Goal: Task Accomplishment & Management: Manage account settings

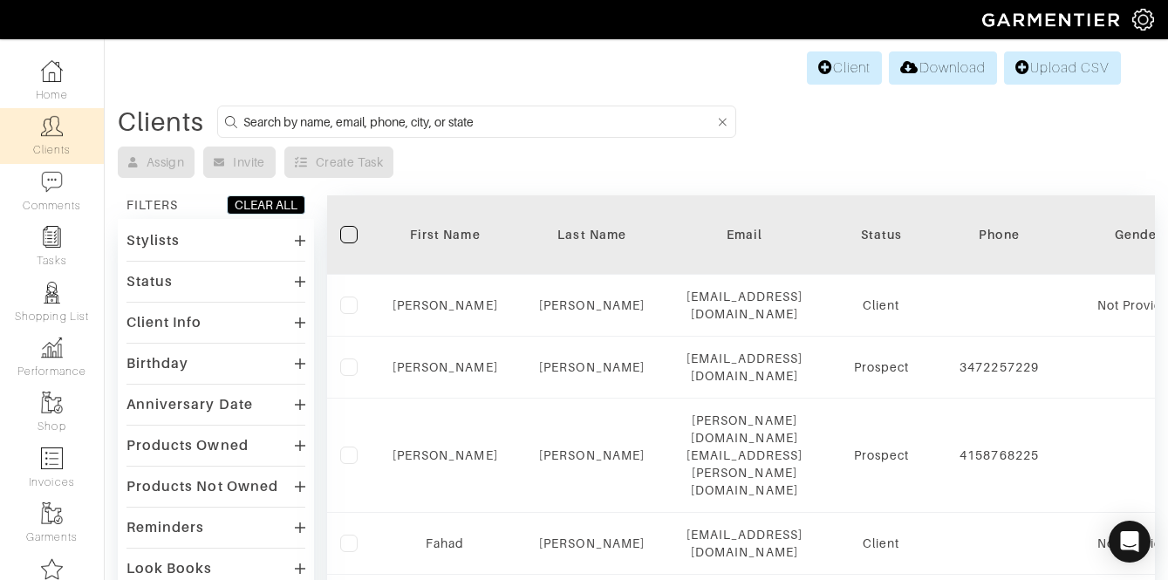
click at [419, 120] on input at bounding box center [478, 122] width 471 height 22
type input "[PERSON_NAME]"
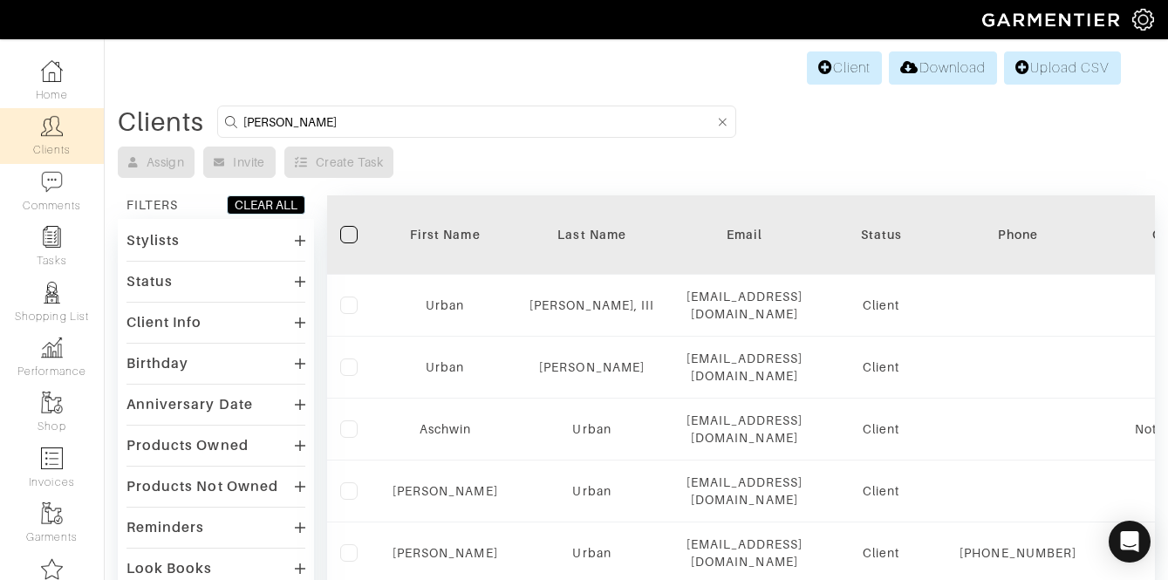
click at [220, 245] on div "Stylists" at bounding box center [216, 240] width 179 height 25
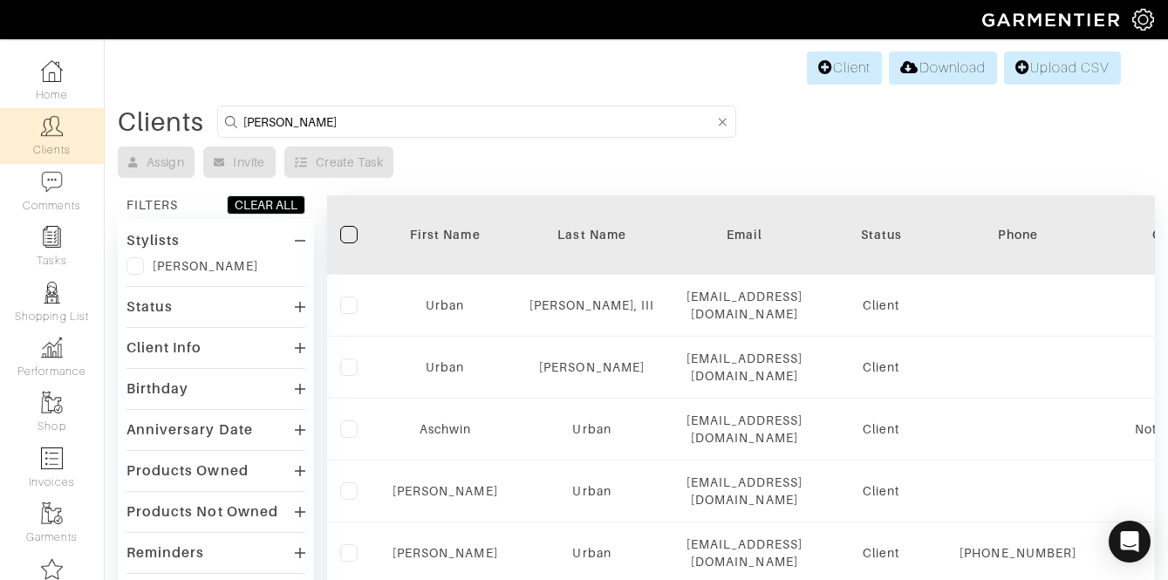
click at [136, 264] on label at bounding box center [135, 265] width 17 height 17
click at [0, 0] on input "checkbox" at bounding box center [0, 0] width 0 height 0
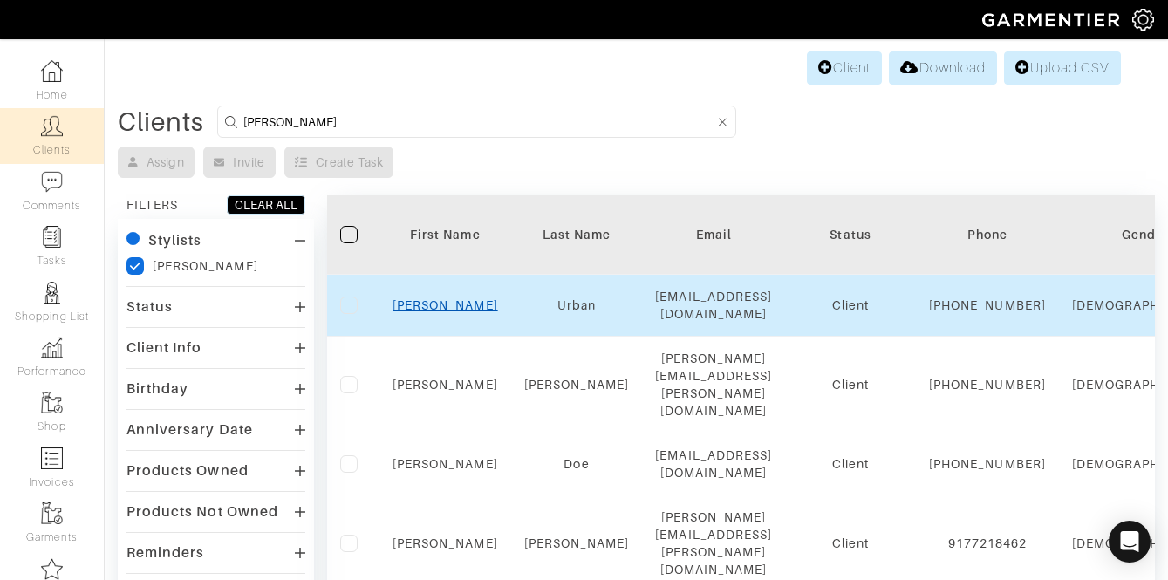
click at [447, 300] on link "[PERSON_NAME]" at bounding box center [446, 305] width 106 height 14
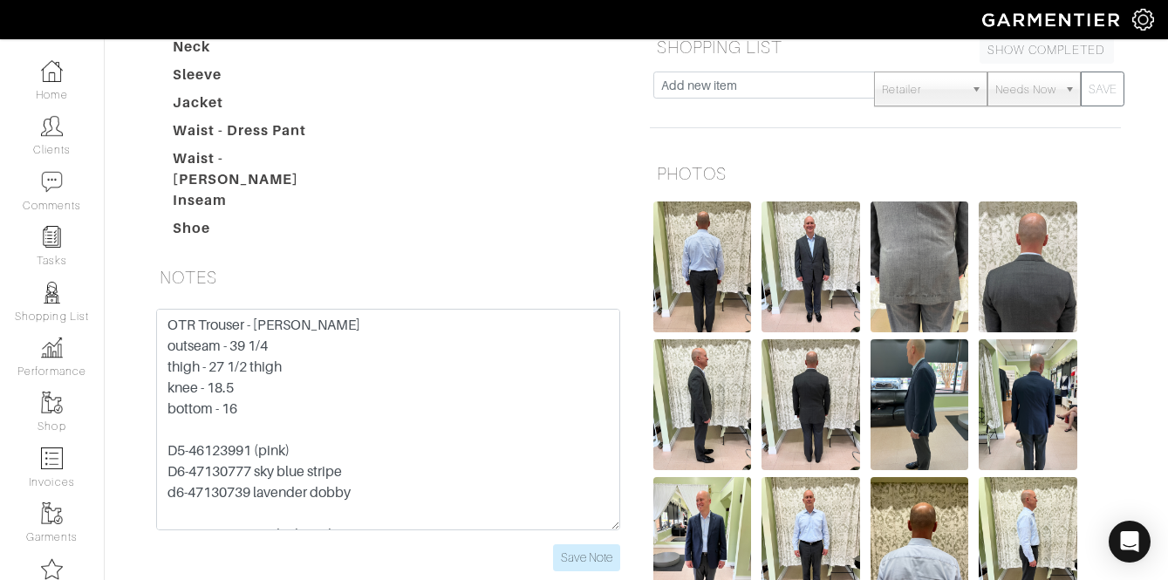
scroll to position [441, 0]
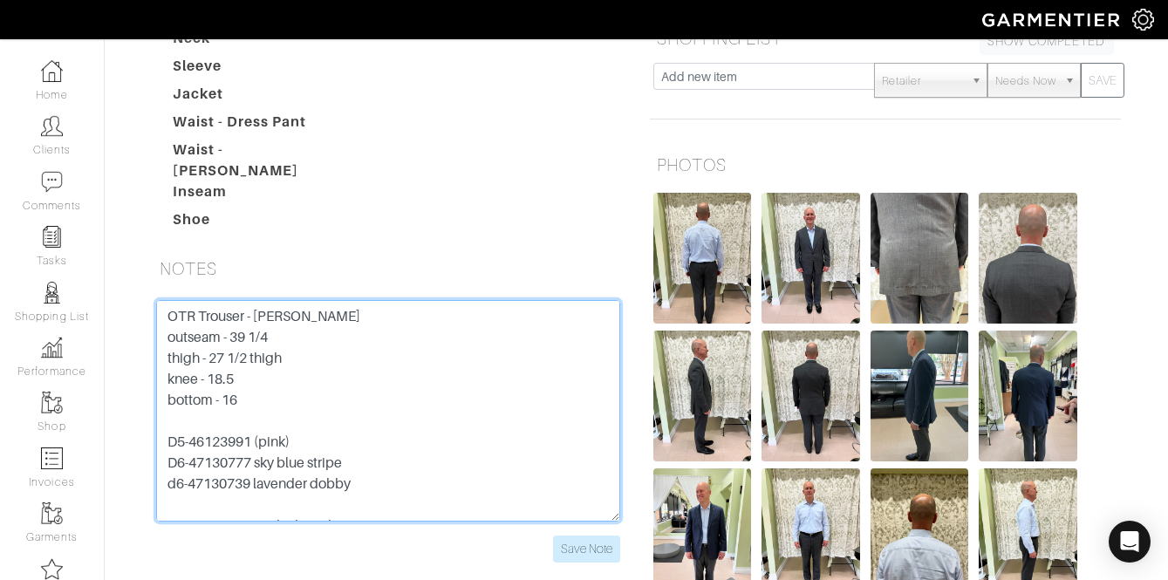
click at [167, 300] on textarea "OTR Trouser - [PERSON_NAME] outseam - 39 1/4 thigh - 27 1/2 thigh knee - 18.5 b…" at bounding box center [388, 411] width 464 height 222
click at [218, 300] on textarea "OTR Trouser - peter millar outseam - 39 1/4 thigh - 27 1/2 thigh knee - 18.5 bo…" at bounding box center [388, 411] width 464 height 222
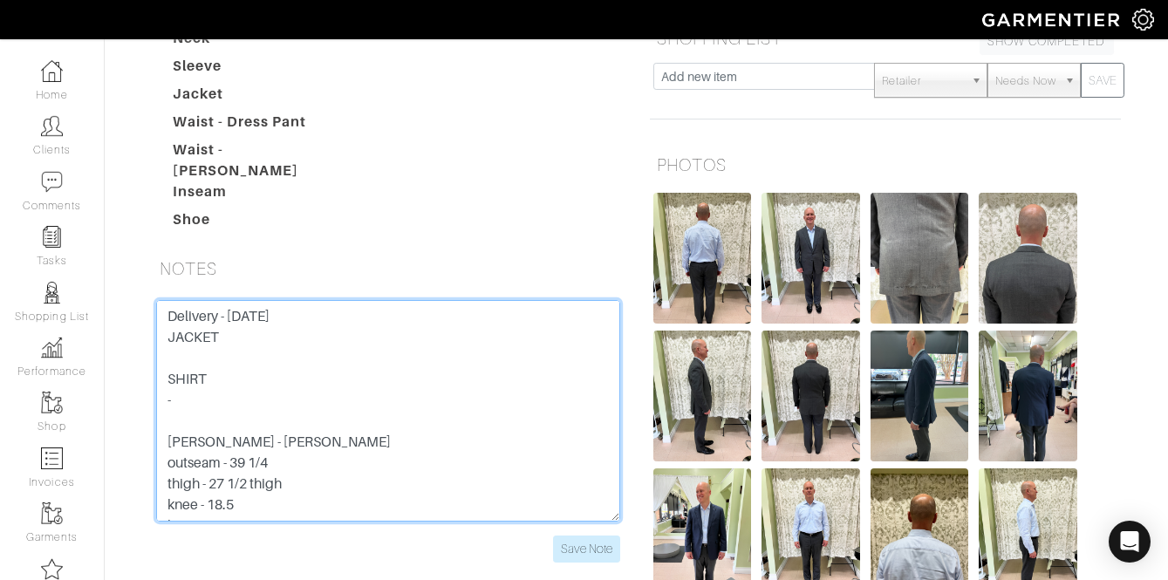
click at [188, 300] on textarea "OTR Trouser - peter millar outseam - 39 1/4 thigh - 27 1/2 thigh knee - 18.5 bo…" at bounding box center [388, 411] width 464 height 222
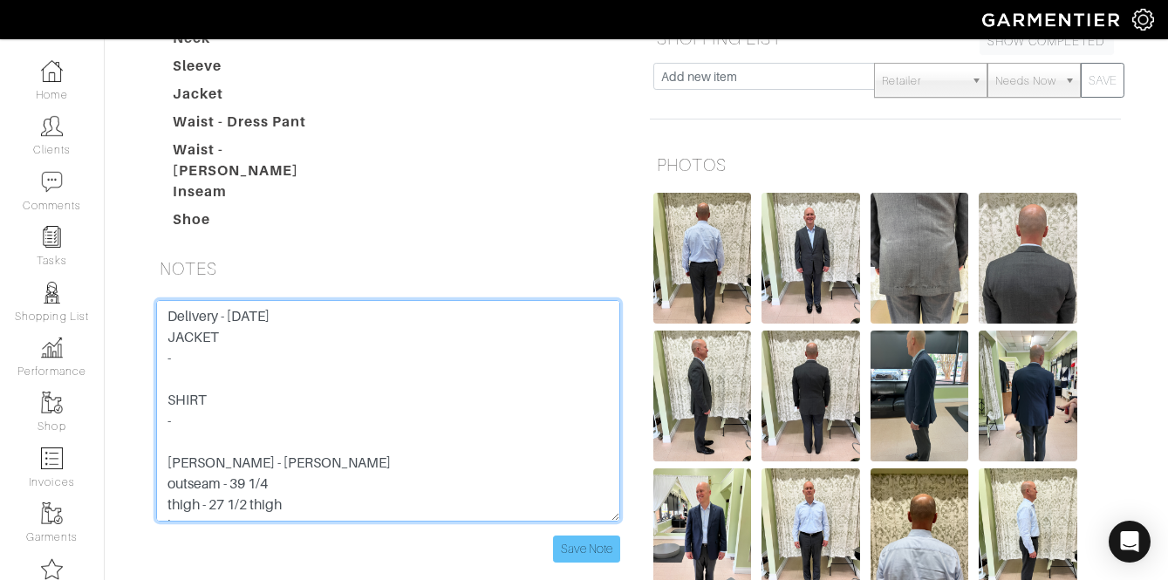
type textarea "Delivery - August 19, 2025 JACKET - SHIRT - OTR Trouser - peter millar outseam …"
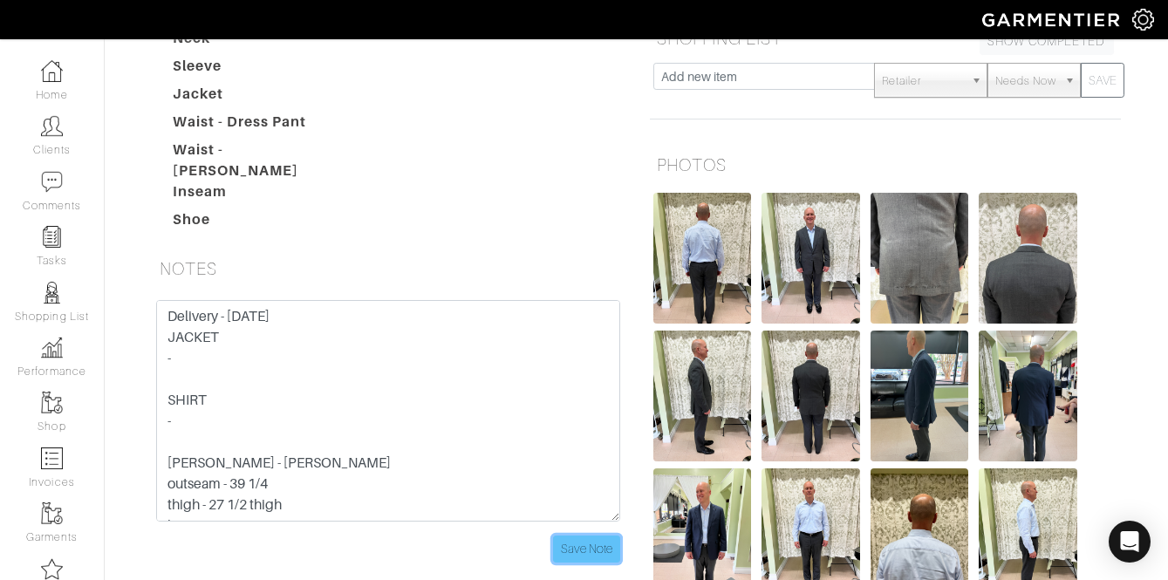
click at [597, 536] on input "Save Note" at bounding box center [586, 549] width 67 height 27
click at [569, 425] on form "OTR Trouser - peter millar outseam - 39 1/4 thigh - 27 1/2 thigh knee - 18.5 bo…" at bounding box center [388, 431] width 464 height 263
click at [568, 536] on input "Save Note" at bounding box center [586, 549] width 67 height 27
click at [588, 536] on input "Save Note" at bounding box center [586, 549] width 67 height 27
